Goal: Transaction & Acquisition: Purchase product/service

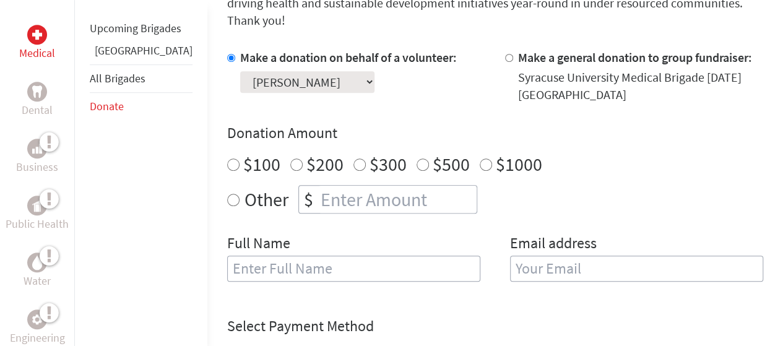
scroll to position [372, 0]
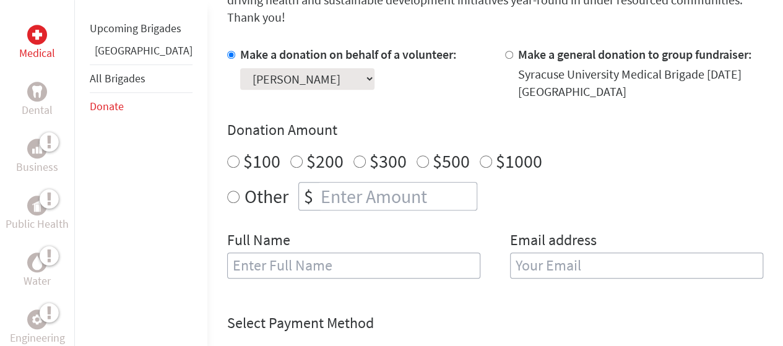
radio input "true"
click at [360, 183] on input "number" at bounding box center [397, 196] width 159 height 27
click at [329, 209] on div "Make a donation on behalf of a volunteer: Select a volunteer... [PERSON_NAME] […" at bounding box center [495, 170] width 536 height 248
click at [318, 183] on input "350" at bounding box center [397, 196] width 159 height 27
type input "351"
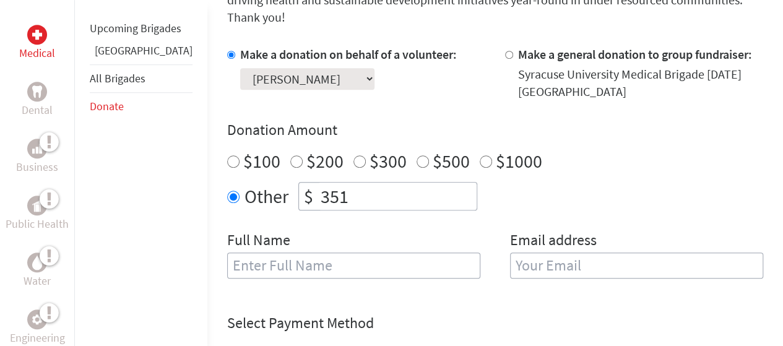
click at [302, 253] on input "text" at bounding box center [353, 266] width 253 height 26
type input "[PERSON_NAME]"
click at [534, 253] on input "email" at bounding box center [636, 266] width 253 height 26
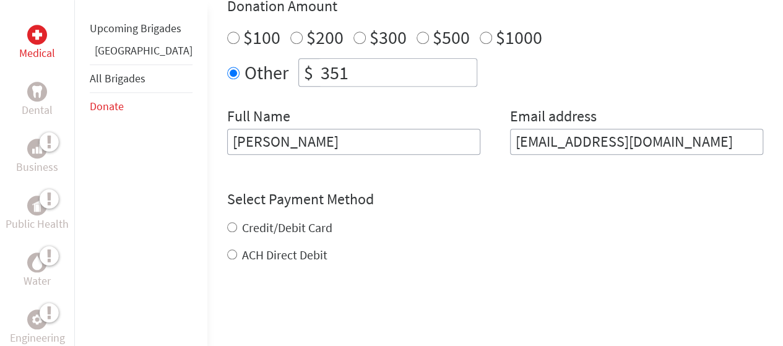
scroll to position [619, 0]
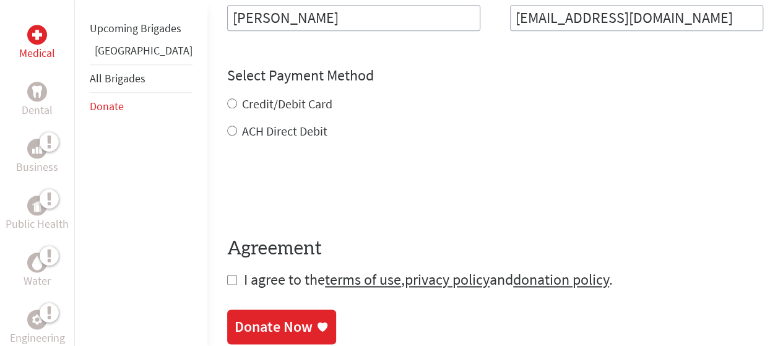
type input "[EMAIL_ADDRESS][DOMAIN_NAME]"
click at [227, 95] on div "Credit/Debit Card ACH Direct Debit" at bounding box center [495, 117] width 536 height 45
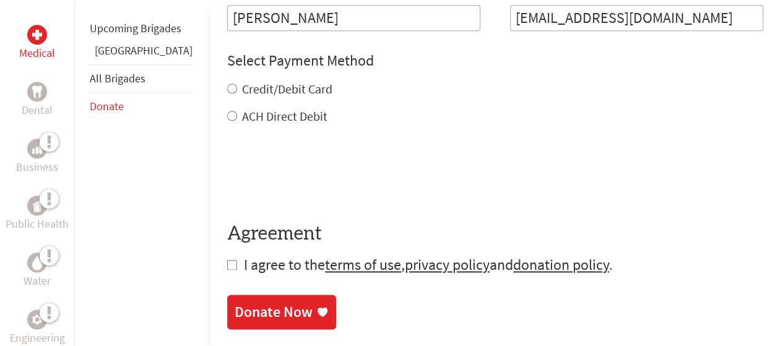
click at [227, 84] on input "Credit/Debit Card" at bounding box center [232, 89] width 10 height 10
radio input "true"
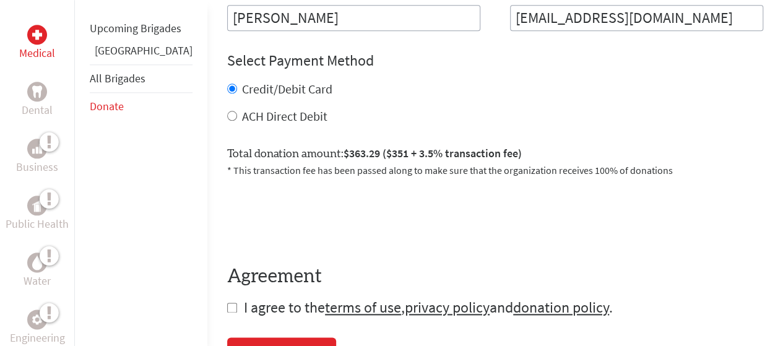
click at [227, 295] on form "Make a donation on behalf of a volunteer: Select a volunteer... [PERSON_NAME] […" at bounding box center [495, 58] width 536 height 520
click at [227, 303] on input "checkbox" at bounding box center [232, 308] width 10 height 10
checkbox input "true"
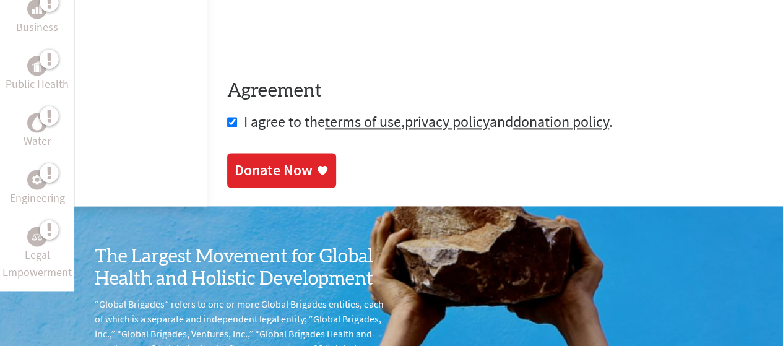
click at [235, 160] on div "Donate Now" at bounding box center [274, 170] width 78 height 20
